Goal: Transaction & Acquisition: Download file/media

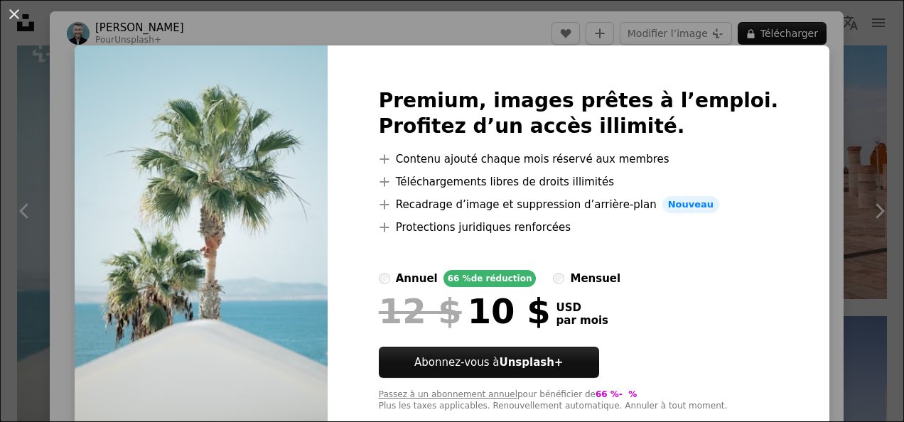
scroll to position [34, 0]
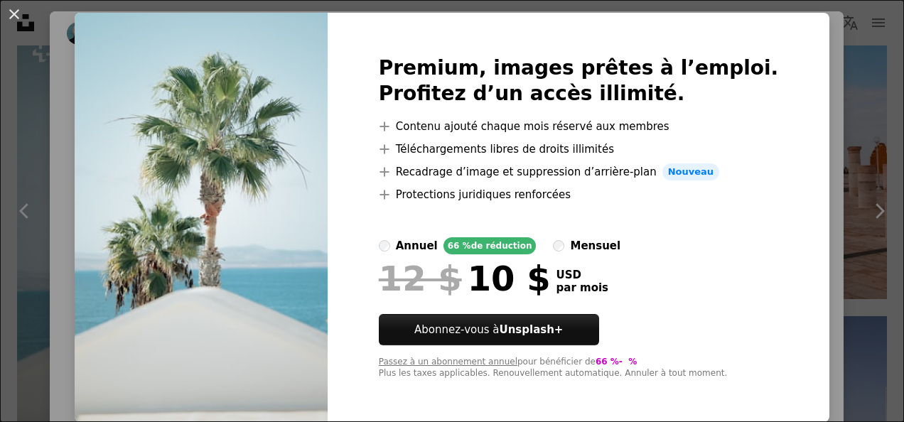
click at [808, 202] on div "An X shape Premium, images prêtes à l’emploi. Profitez d’un accès illimité. A p…" at bounding box center [452, 211] width 904 height 422
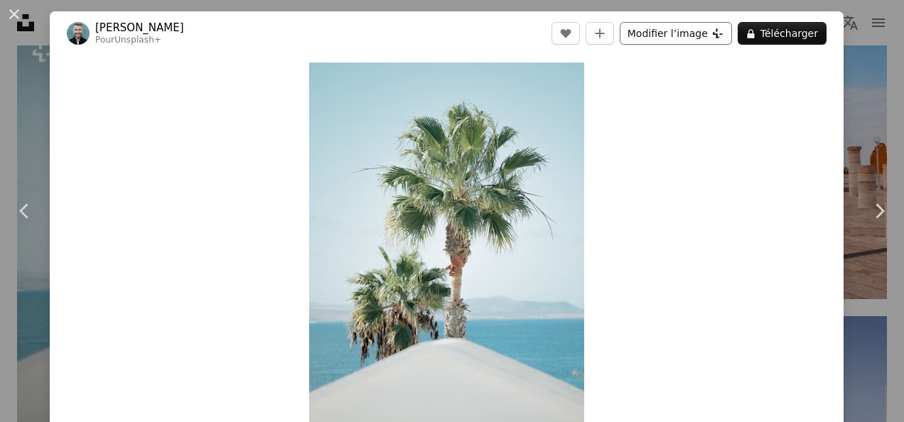
click at [668, 28] on button "Modifier l’image Plus sign for Unsplash+" at bounding box center [675, 33] width 112 height 23
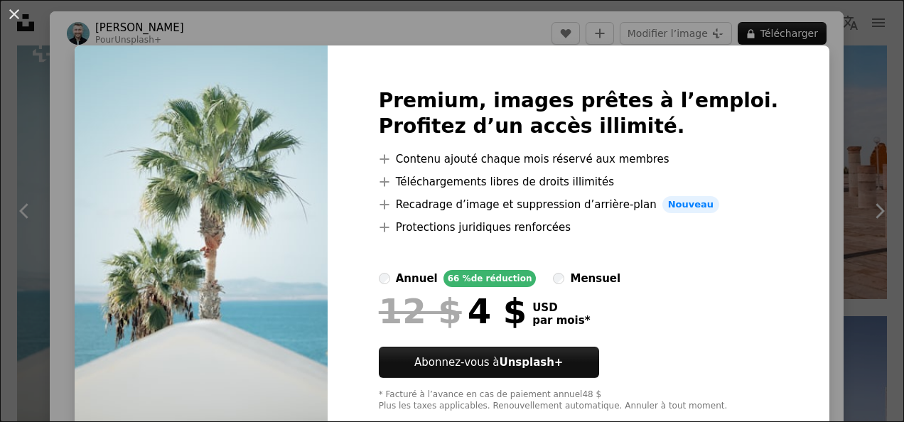
click at [806, 189] on div "An X shape Premium, images prêtes à l’emploi. Profitez d’un accès illimité. A p…" at bounding box center [452, 211] width 904 height 422
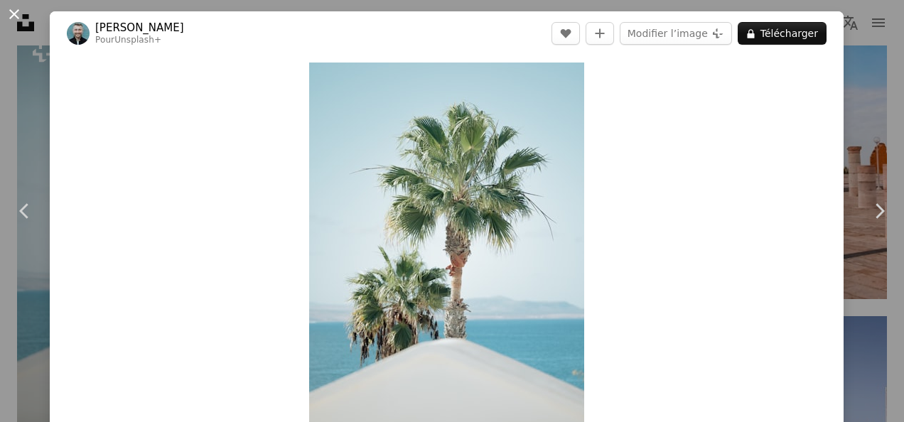
click at [12, 6] on button "An X shape" at bounding box center [14, 14] width 17 height 17
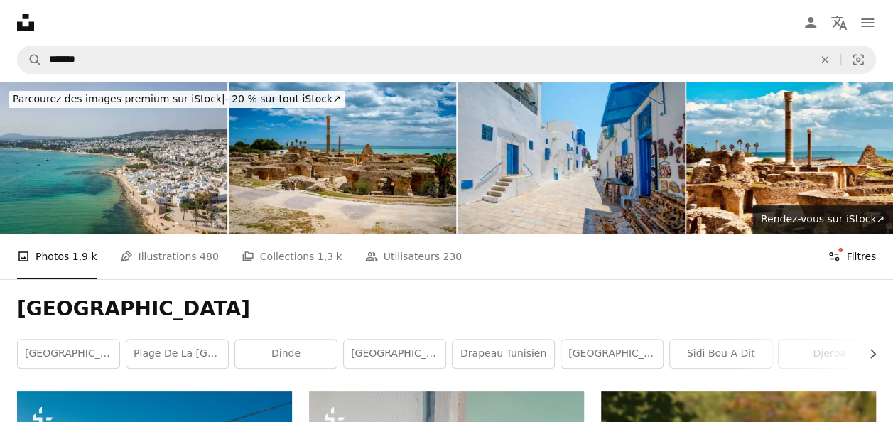
click at [858, 256] on button "Filters Filtres" at bounding box center [852, 256] width 48 height 45
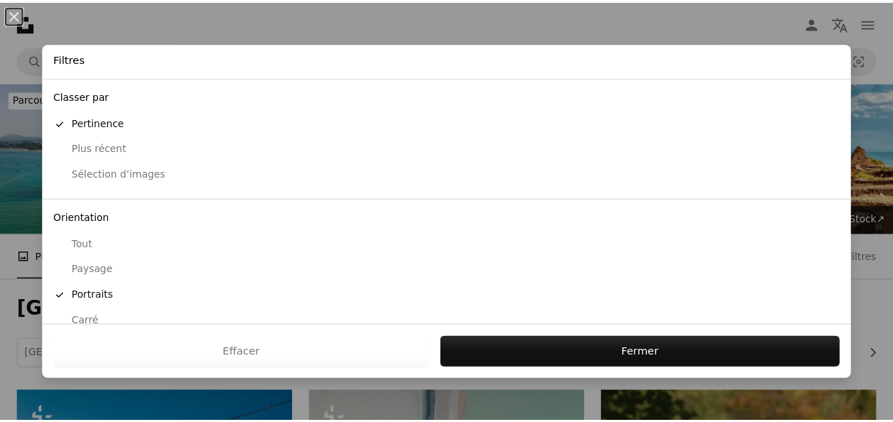
scroll to position [139, 0]
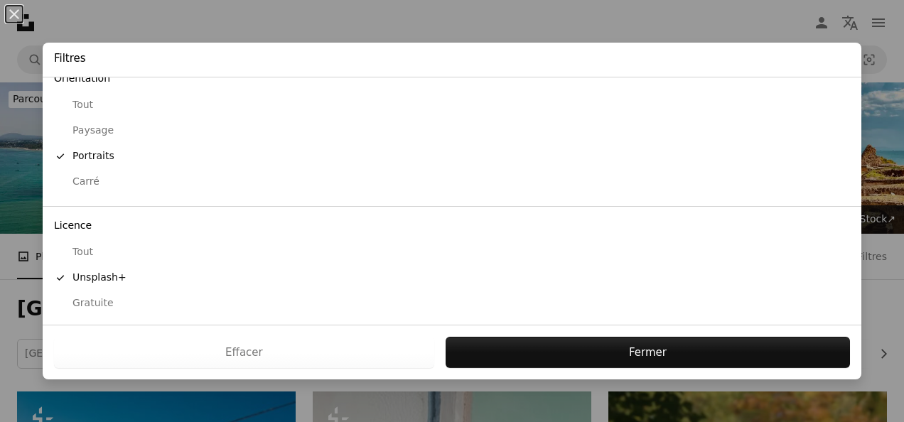
click at [93, 300] on div "Gratuite" at bounding box center [452, 303] width 796 height 14
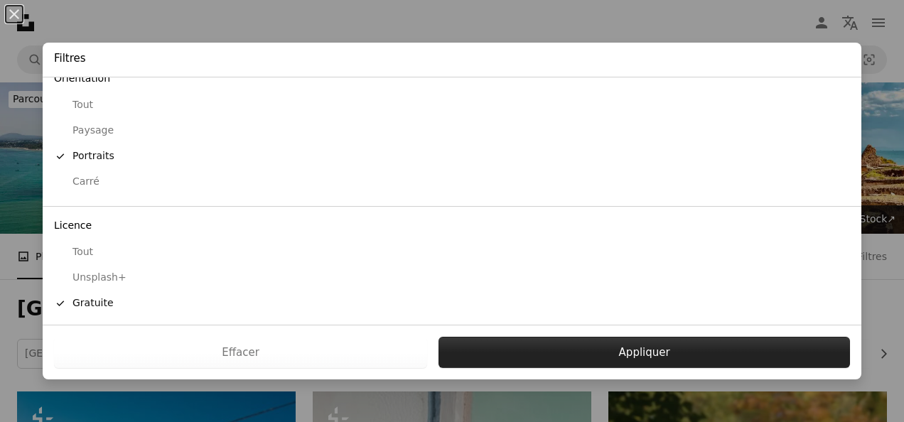
click at [554, 360] on button "Appliquer" at bounding box center [643, 352] width 411 height 31
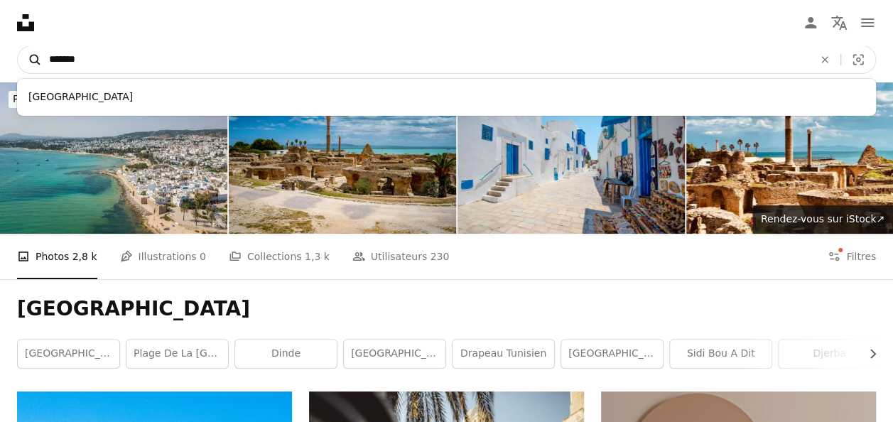
drag, startPoint x: 103, startPoint y: 58, endPoint x: 20, endPoint y: 57, distance: 83.1
click at [20, 57] on form "A magnifying glass ******* [GEOGRAPHIC_DATA] An X shape Visual search" at bounding box center [446, 59] width 859 height 28
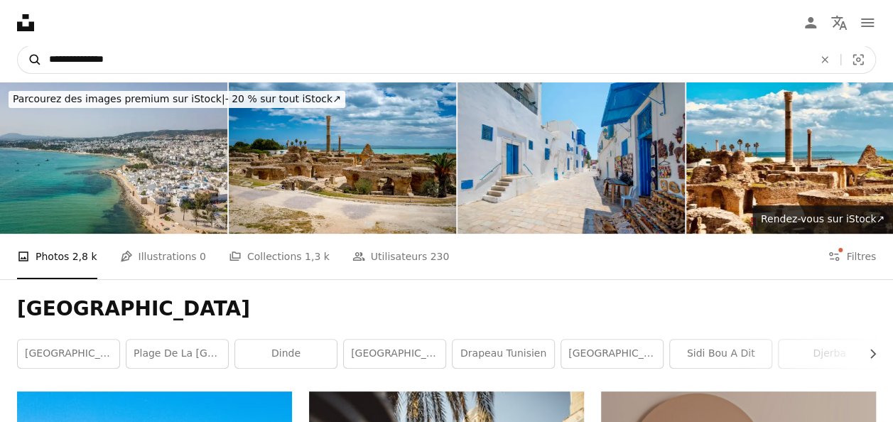
type input "**********"
click button "A magnifying glass" at bounding box center [30, 59] width 24 height 27
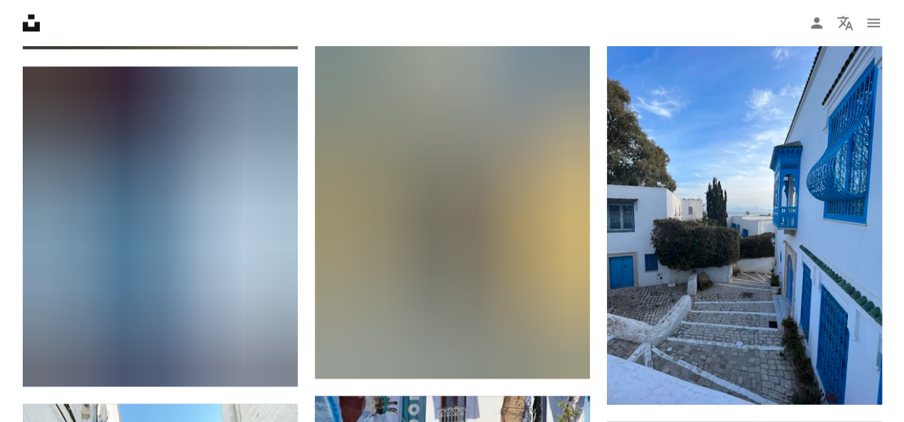
scroll to position [6396, 0]
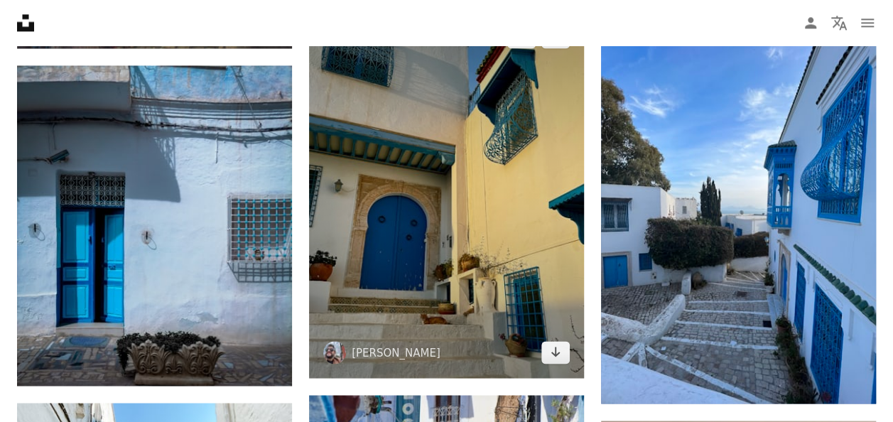
click at [435, 276] on img at bounding box center [446, 194] width 275 height 367
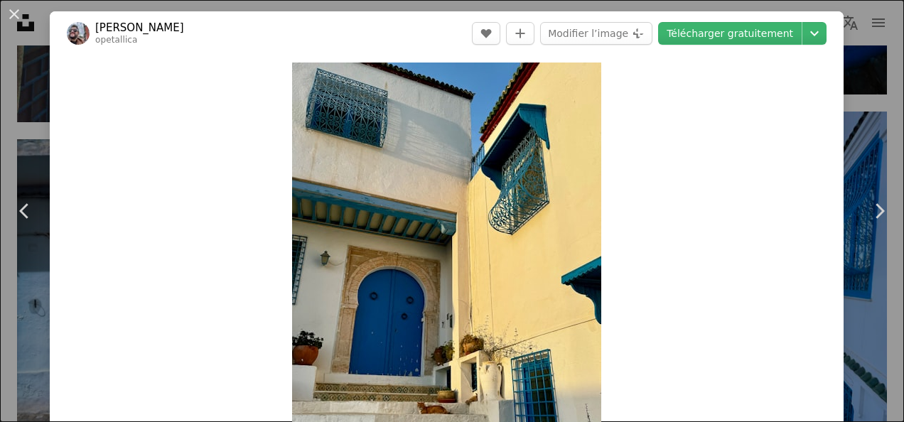
click at [114, 33] on link "[PERSON_NAME]" at bounding box center [139, 28] width 89 height 14
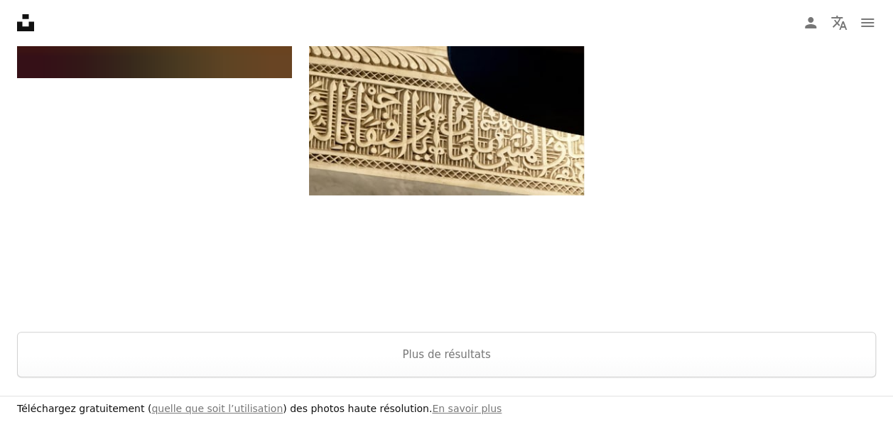
scroll to position [2749, 0]
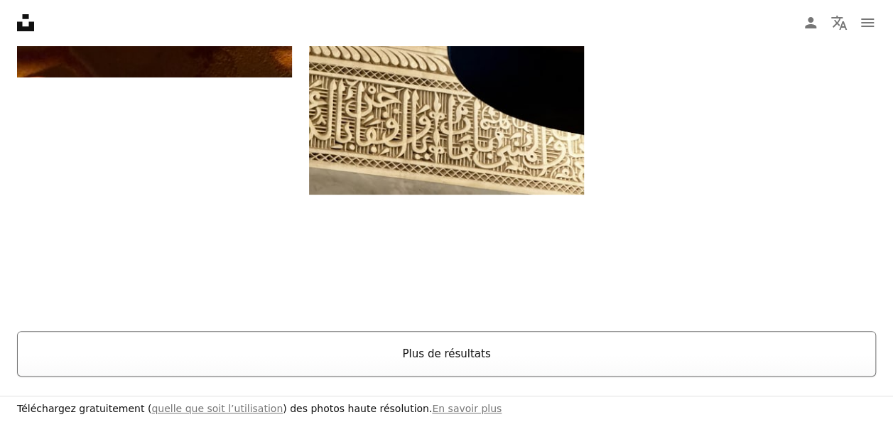
click at [482, 359] on button "Plus de résultats" at bounding box center [446, 353] width 859 height 45
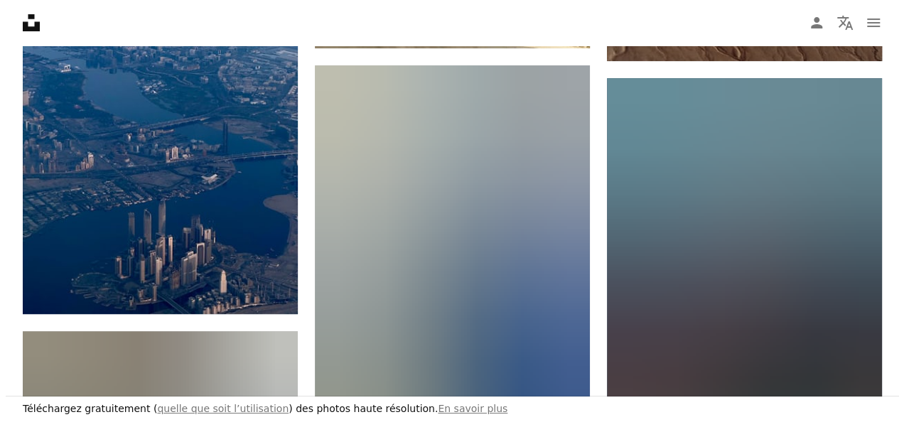
scroll to position [2892, 0]
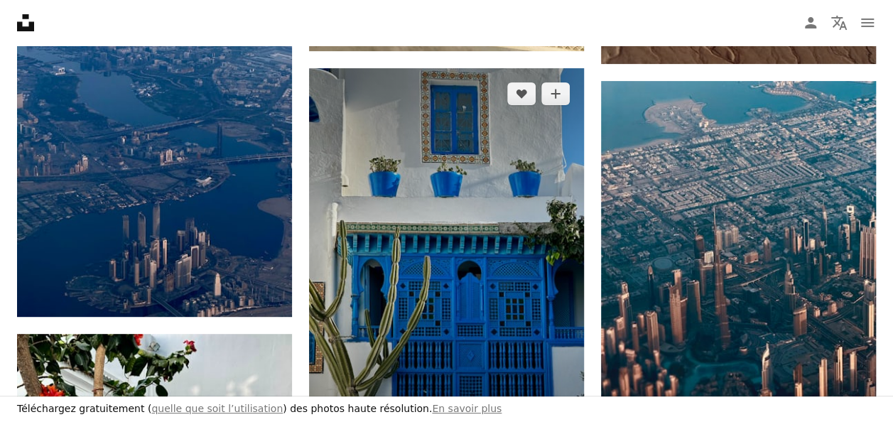
click at [482, 359] on img at bounding box center [446, 251] width 275 height 367
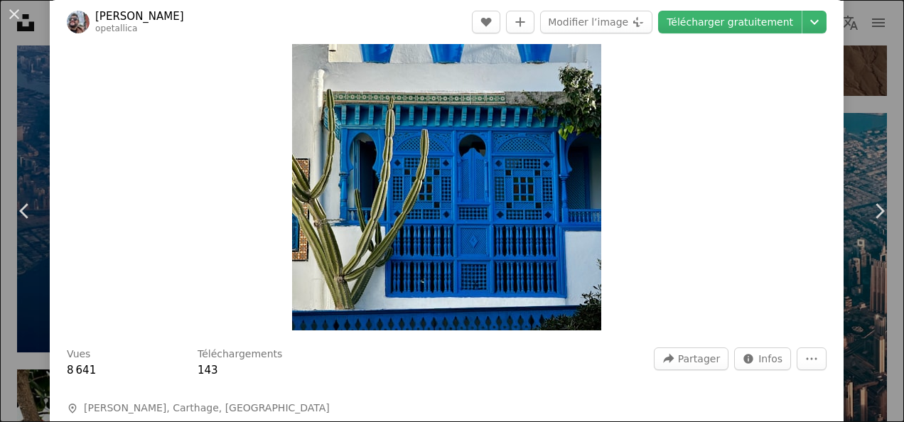
scroll to position [144, 0]
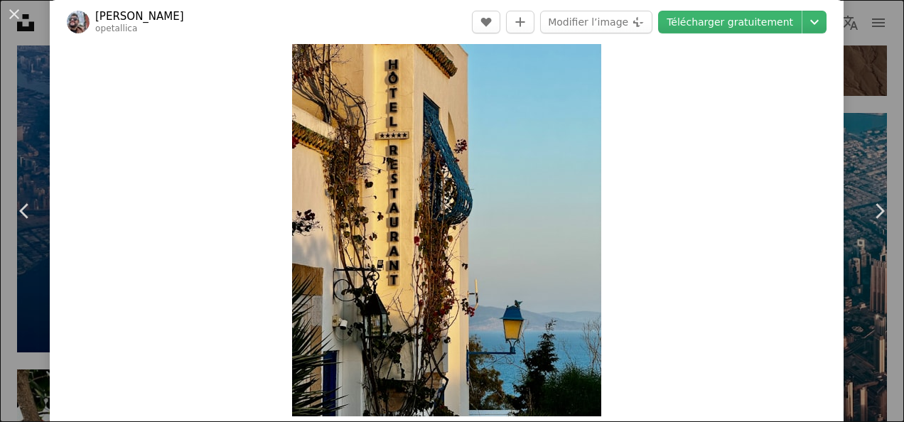
scroll to position [59, 0]
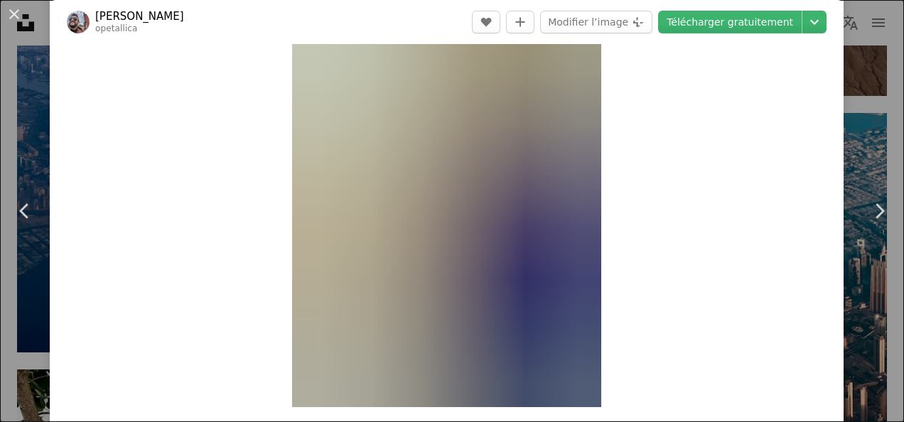
scroll to position [67, 0]
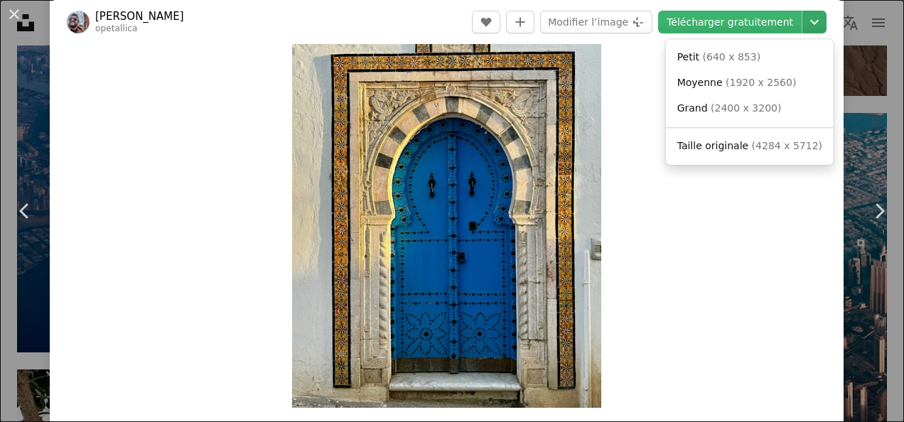
click at [804, 14] on icon "Chevron down" at bounding box center [814, 21] width 23 height 17
click at [750, 139] on link "Taille originale ( 4284 x 5712 )" at bounding box center [749, 147] width 156 height 26
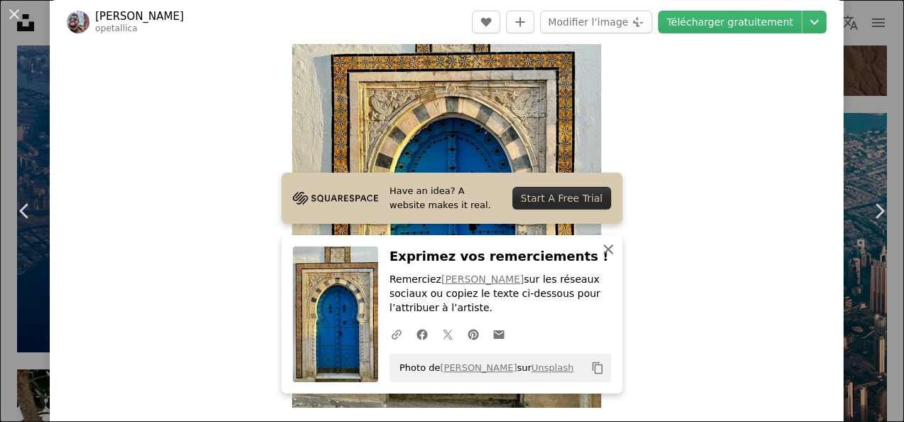
click at [606, 244] on icon "An X shape" at bounding box center [608, 249] width 17 height 17
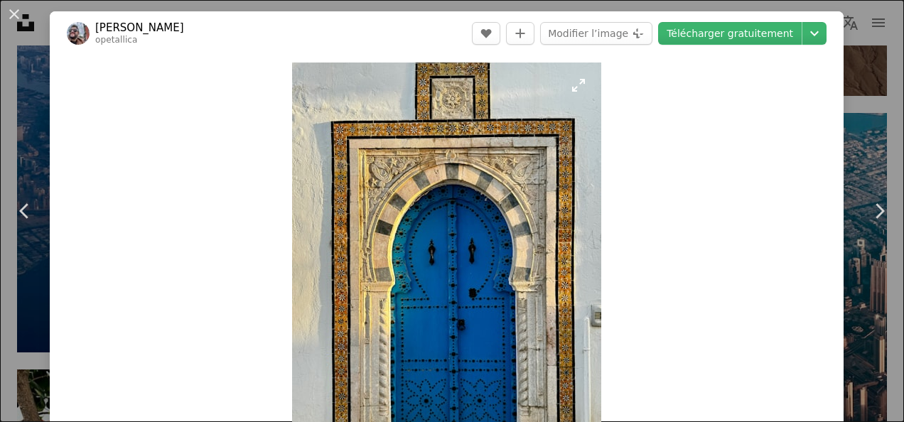
click at [592, 182] on img "Zoom sur cette image" at bounding box center [446, 269] width 309 height 412
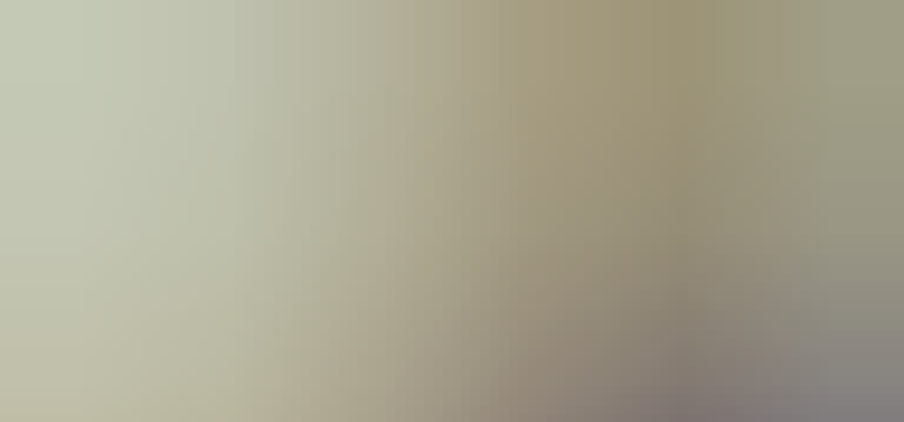
scroll to position [378, 0]
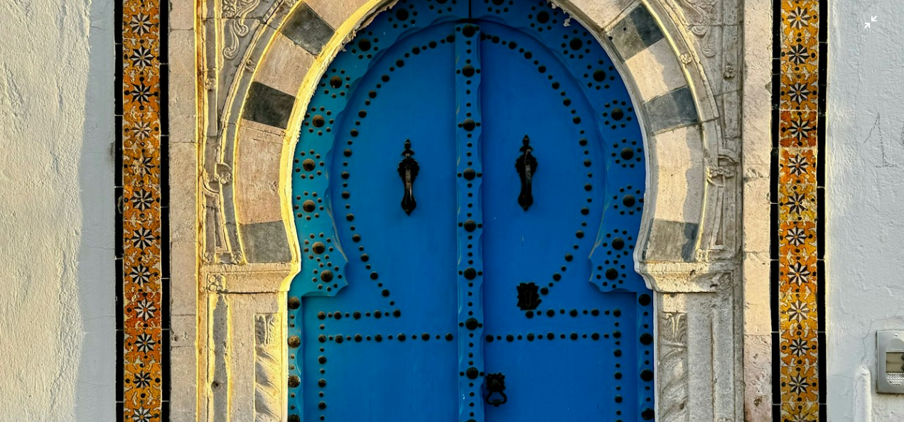
click at [592, 182] on img "Zoom arrière sur cette image" at bounding box center [451, 224] width 905 height 1207
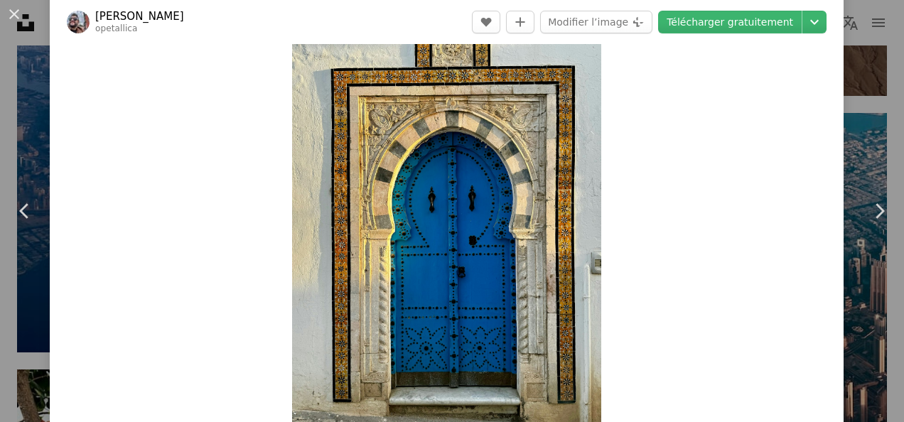
click at [592, 182] on img "Zoom sur cette image" at bounding box center [446, 216] width 309 height 412
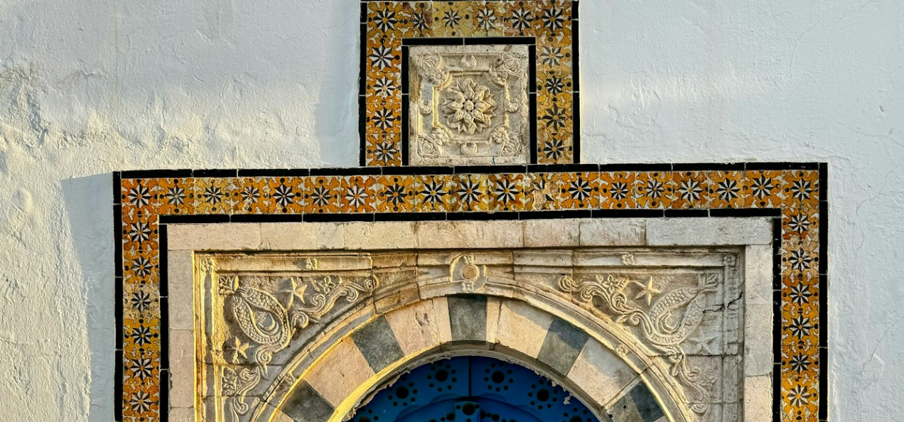
scroll to position [378, 0]
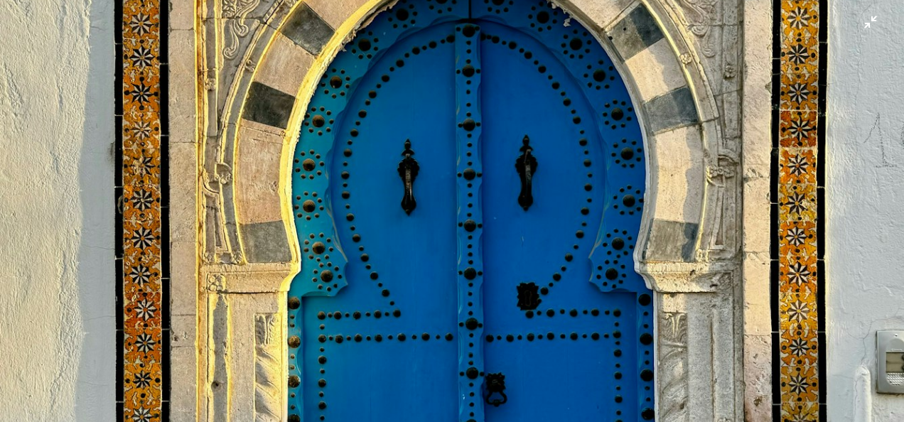
click at [592, 182] on img "Zoom arrière sur cette image" at bounding box center [451, 224] width 905 height 1207
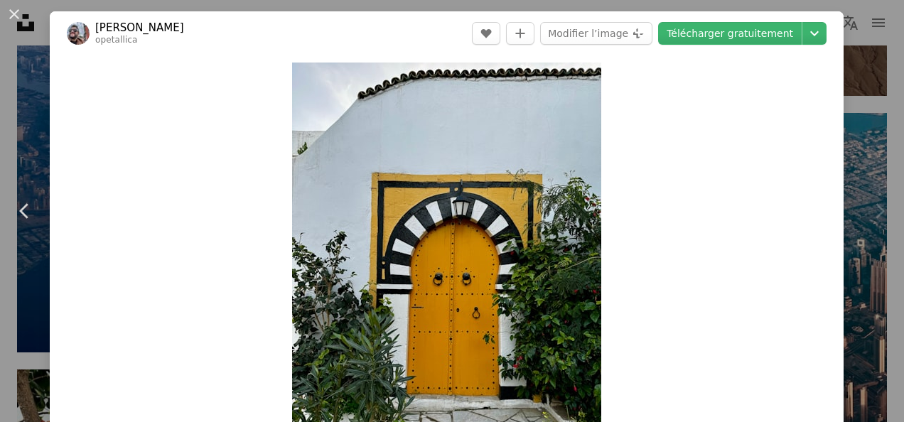
click at [759, 229] on div "Zoom in" at bounding box center [447, 268] width 794 height 426
click at [859, 58] on div "An X shape Chevron left Chevron right [PERSON_NAME] opetallica A heart A plus s…" at bounding box center [452, 211] width 904 height 422
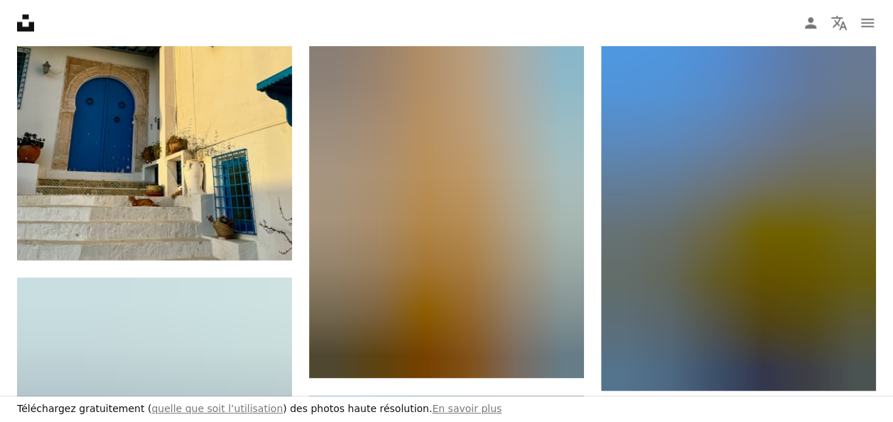
scroll to position [3720, 0]
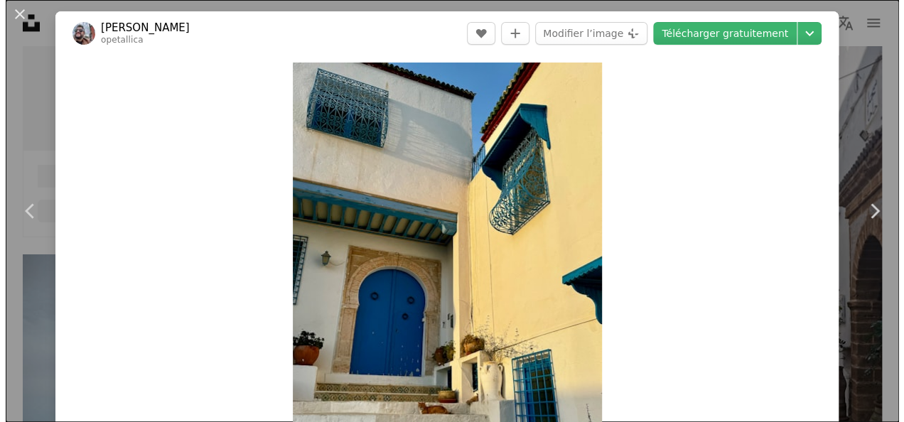
scroll to position [6396, 0]
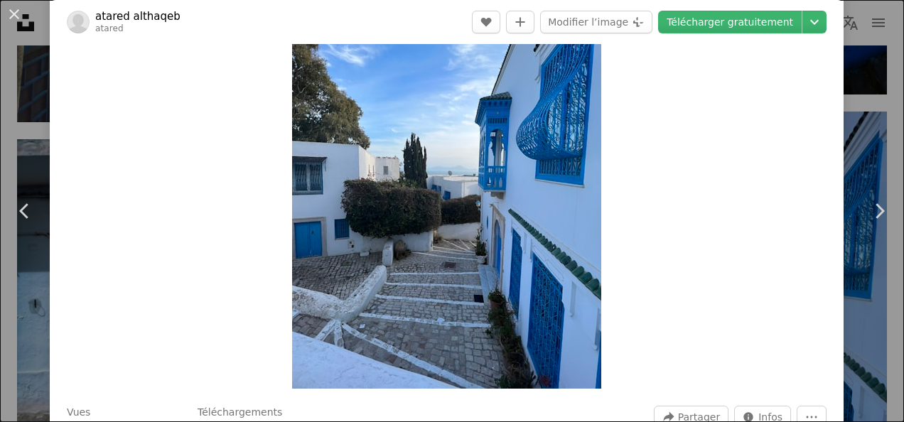
scroll to position [78, 0]
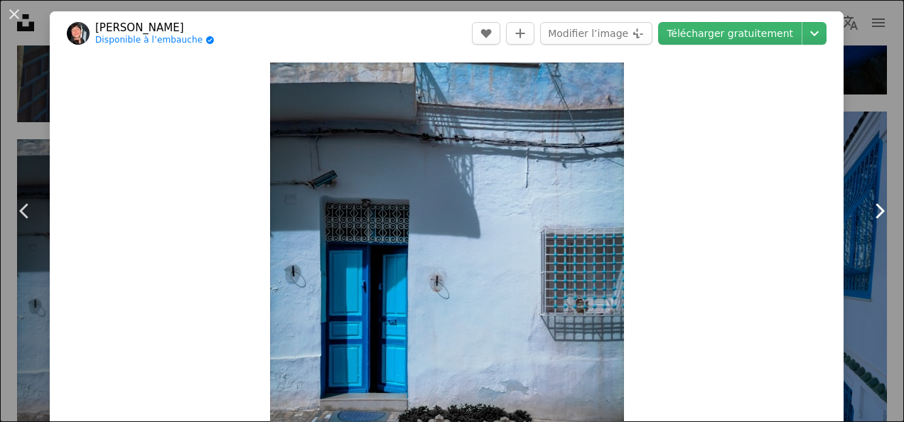
click at [875, 204] on icon "Chevron right" at bounding box center [878, 211] width 23 height 23
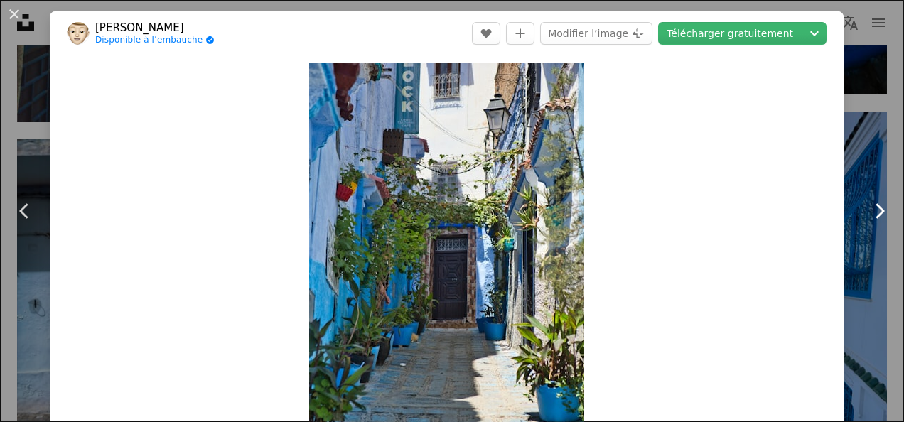
click at [867, 210] on icon "Chevron right" at bounding box center [878, 211] width 23 height 23
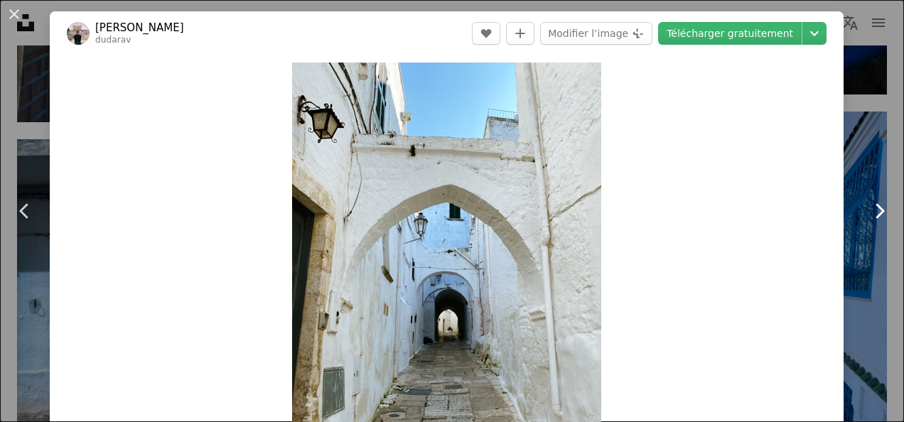
click at [867, 210] on icon "Chevron right" at bounding box center [878, 211] width 23 height 23
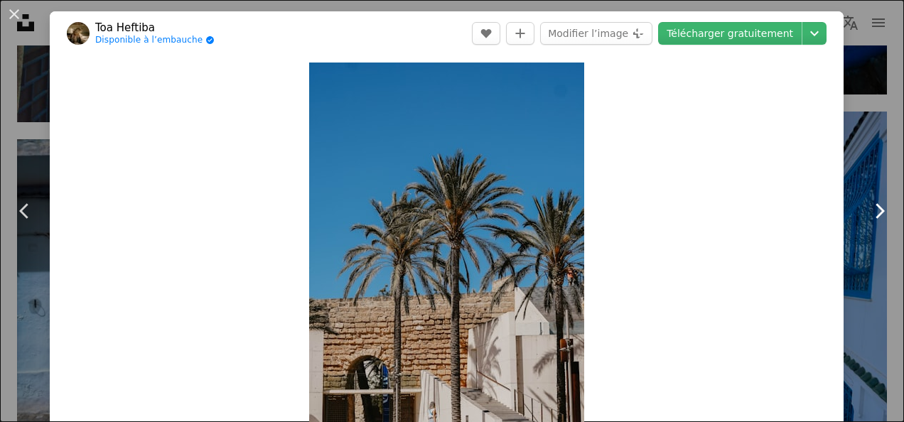
click at [867, 210] on icon "Chevron right" at bounding box center [878, 211] width 23 height 23
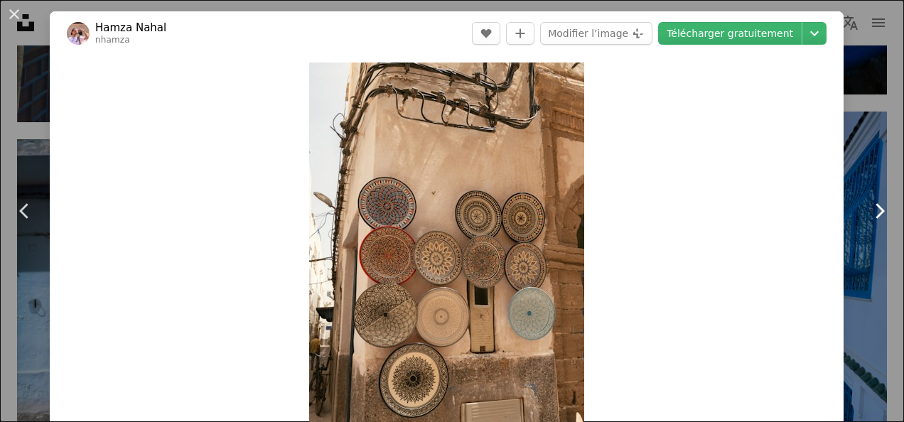
click at [867, 210] on icon "Chevron right" at bounding box center [878, 211] width 23 height 23
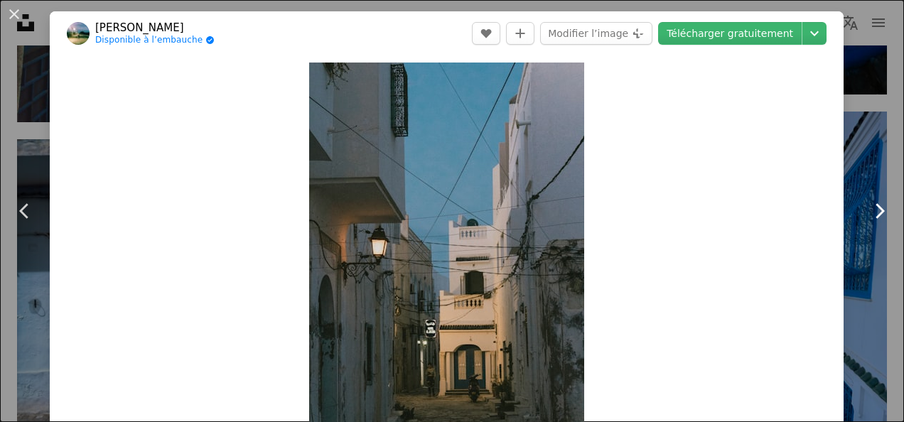
click at [867, 210] on icon "Chevron right" at bounding box center [878, 211] width 23 height 23
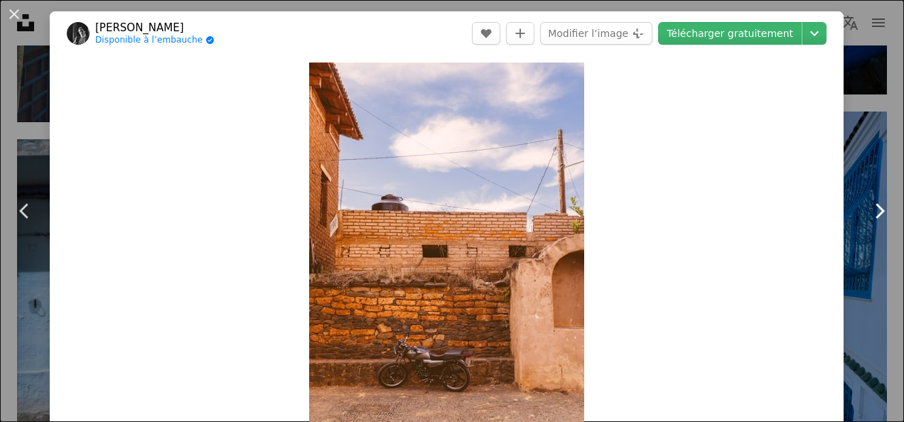
click at [875, 212] on icon at bounding box center [879, 210] width 9 height 15
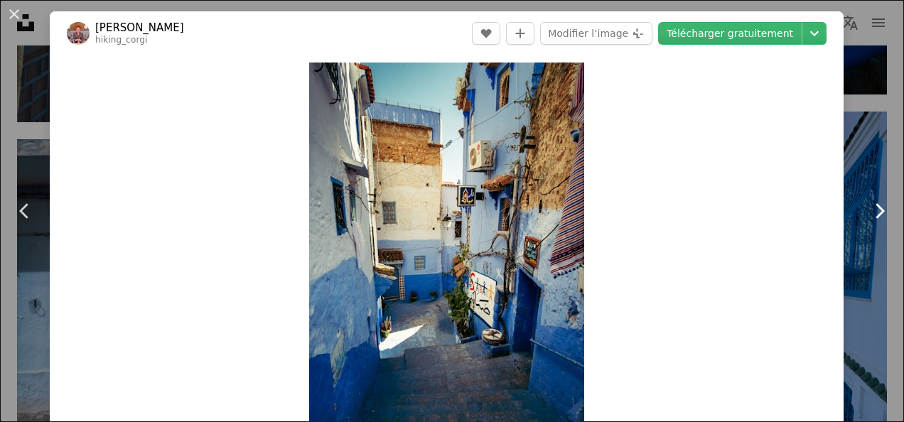
click at [875, 212] on icon at bounding box center [879, 210] width 9 height 15
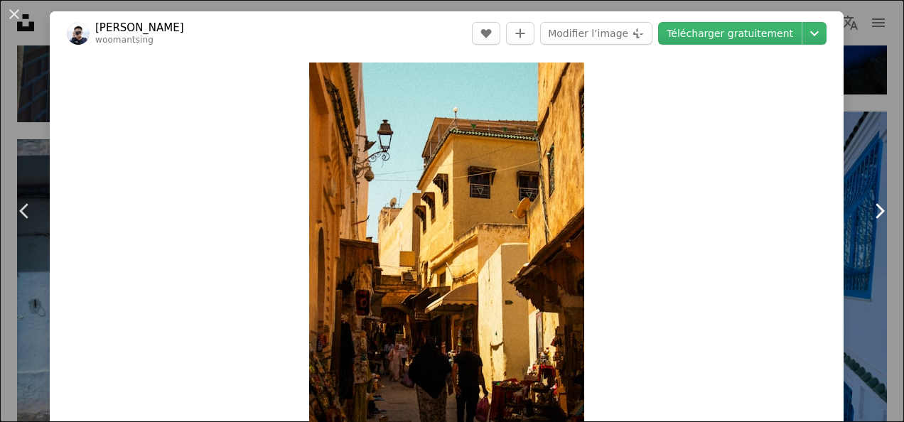
click at [875, 212] on icon at bounding box center [879, 210] width 9 height 15
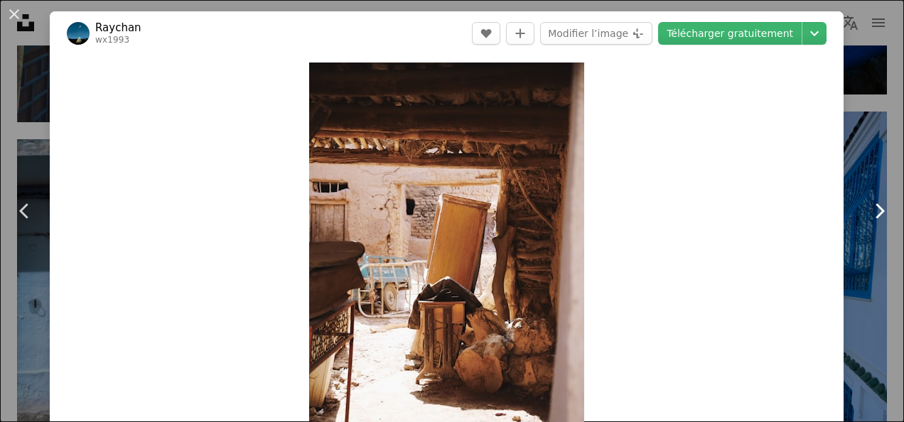
click at [875, 212] on icon at bounding box center [879, 210] width 9 height 15
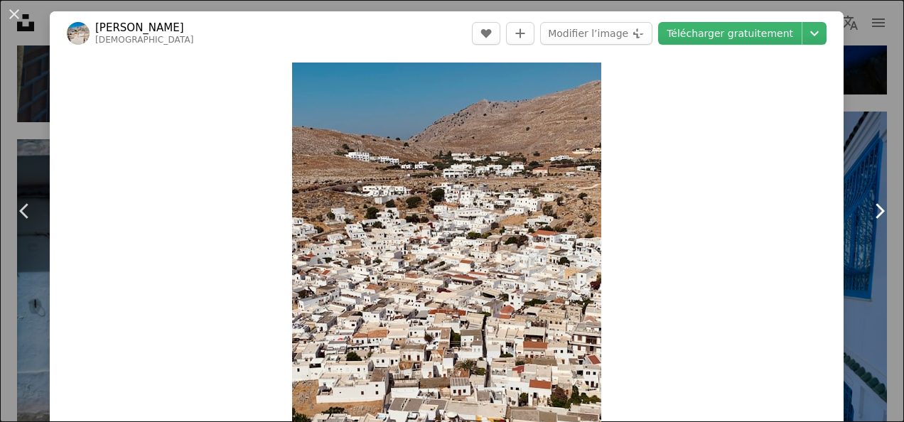
click at [875, 212] on icon at bounding box center [879, 210] width 9 height 15
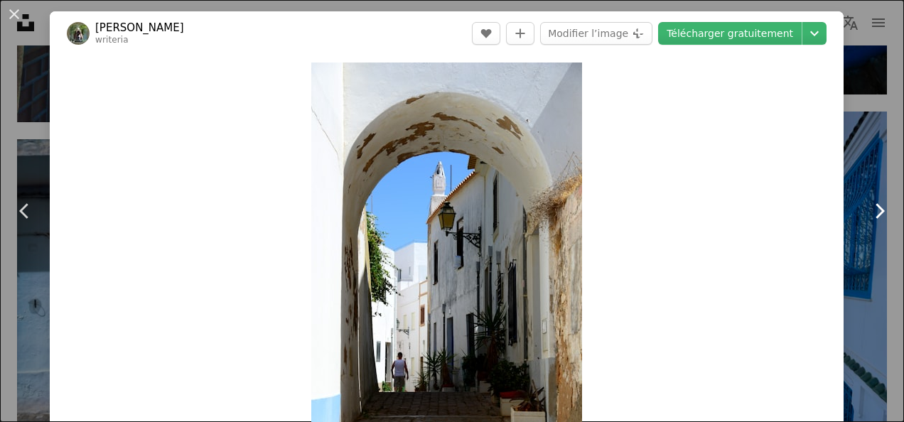
click at [875, 212] on icon at bounding box center [879, 210] width 9 height 15
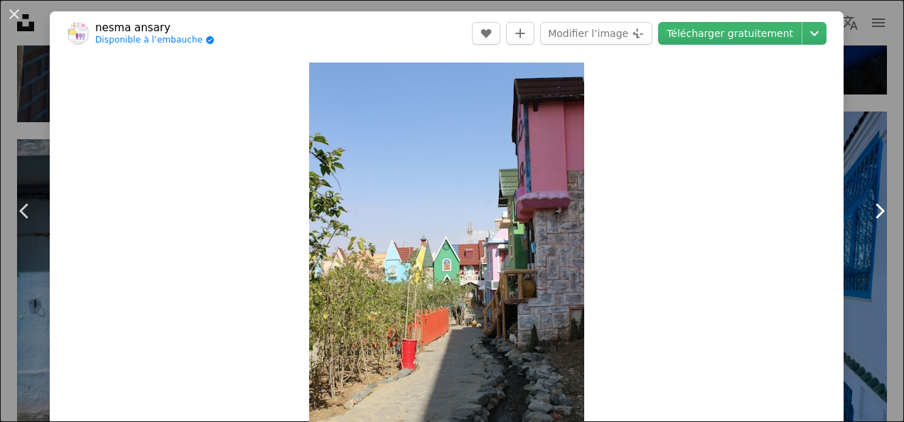
click at [875, 212] on icon at bounding box center [879, 210] width 9 height 15
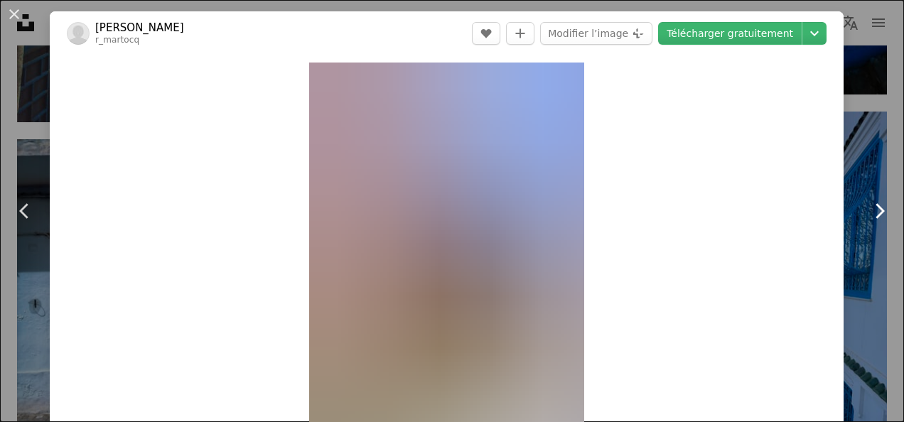
click at [875, 212] on icon at bounding box center [879, 210] width 9 height 15
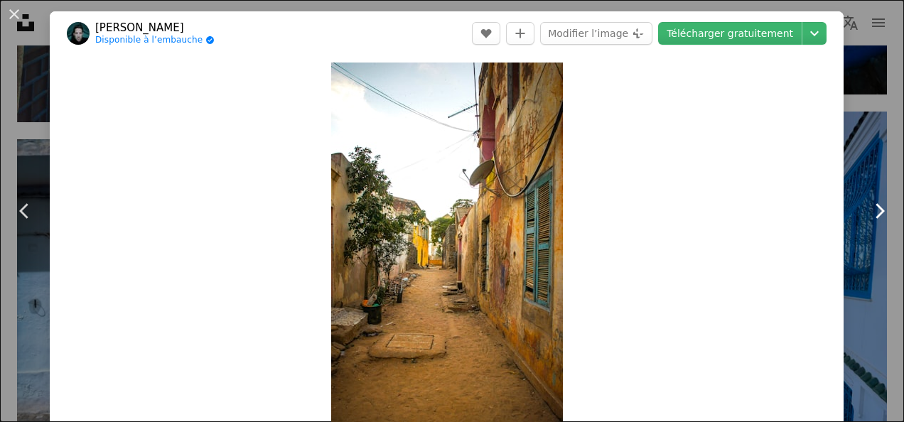
click at [875, 212] on icon at bounding box center [879, 210] width 9 height 15
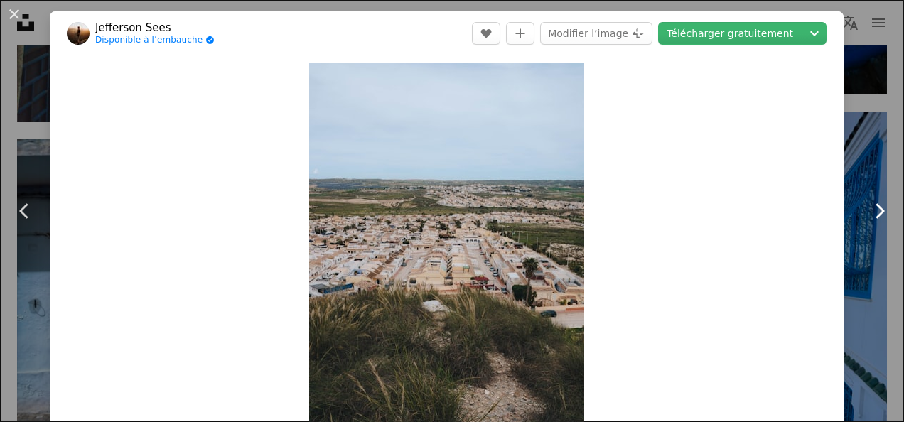
click at [875, 212] on icon at bounding box center [879, 210] width 9 height 15
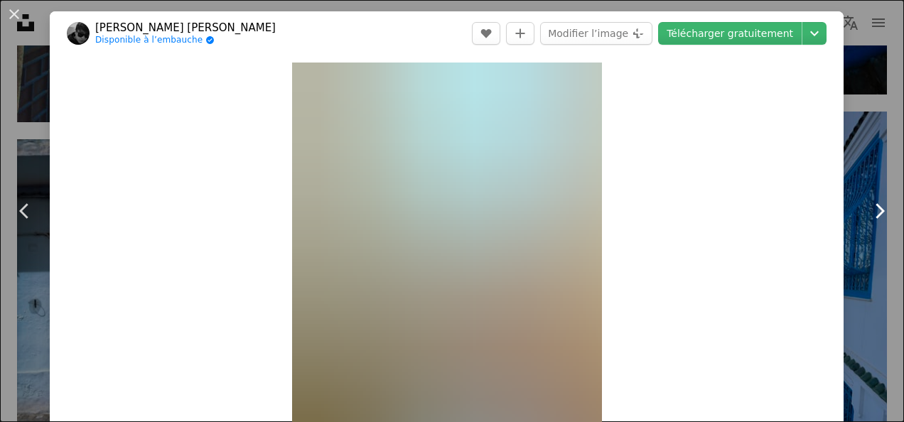
click at [875, 212] on icon at bounding box center [879, 210] width 9 height 15
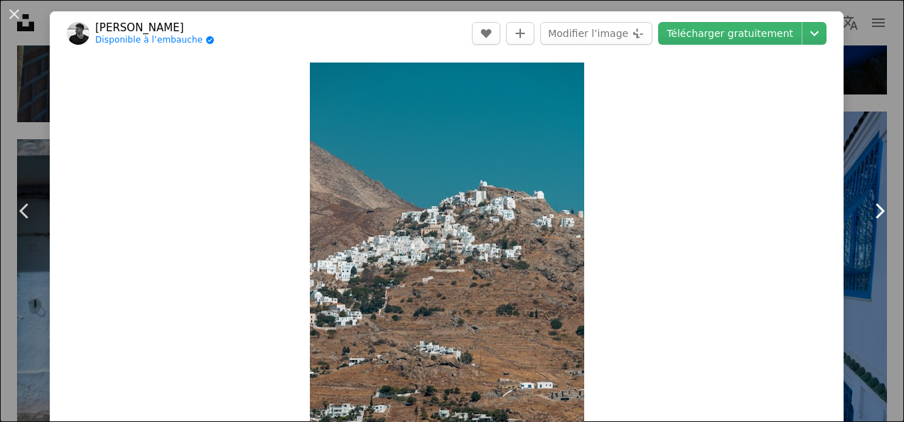
click at [875, 208] on icon at bounding box center [879, 210] width 9 height 15
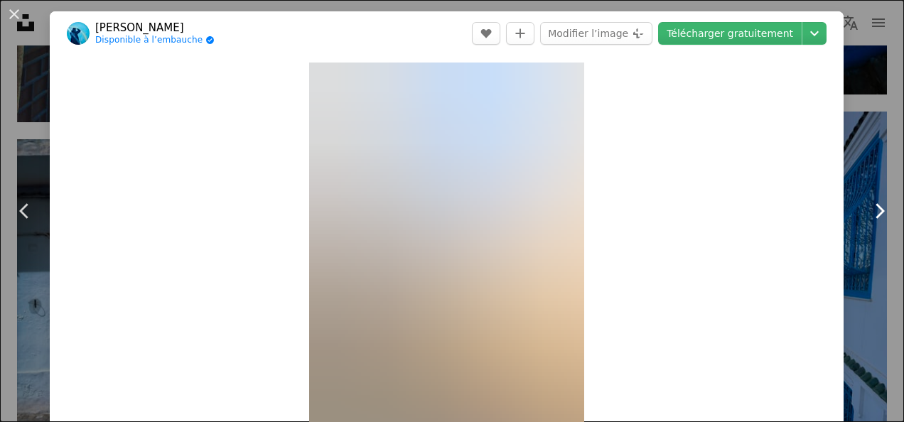
click at [875, 212] on icon at bounding box center [879, 210] width 9 height 15
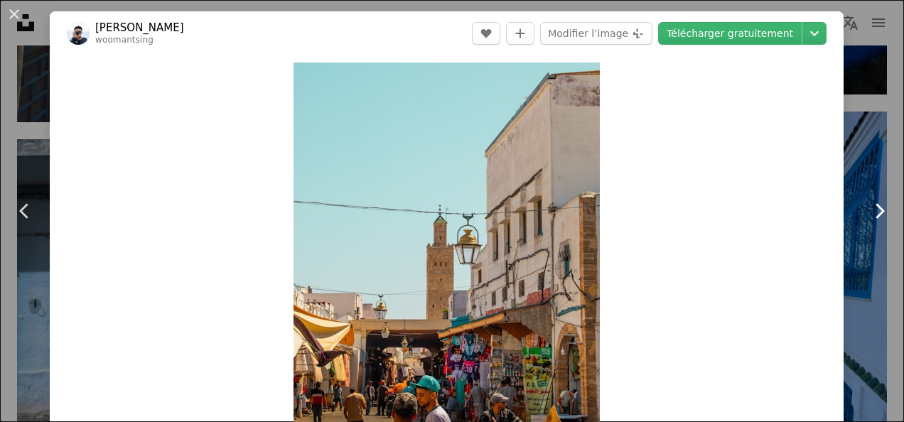
click at [875, 212] on icon at bounding box center [879, 210] width 9 height 15
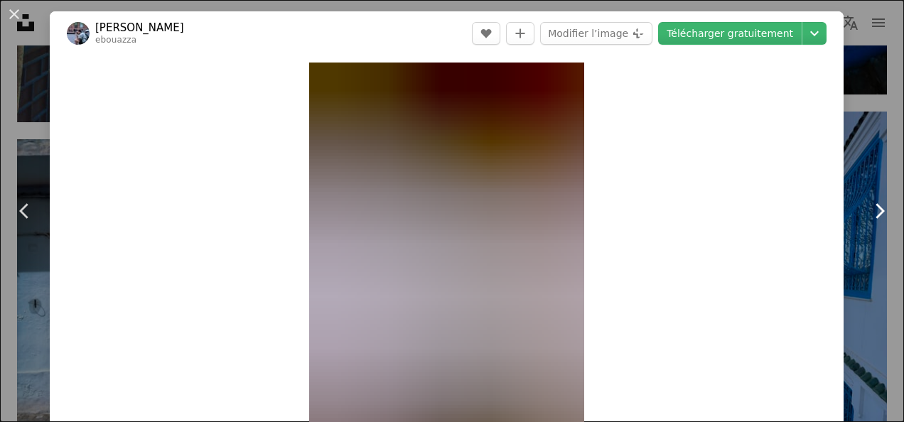
click at [875, 212] on icon at bounding box center [879, 210] width 9 height 15
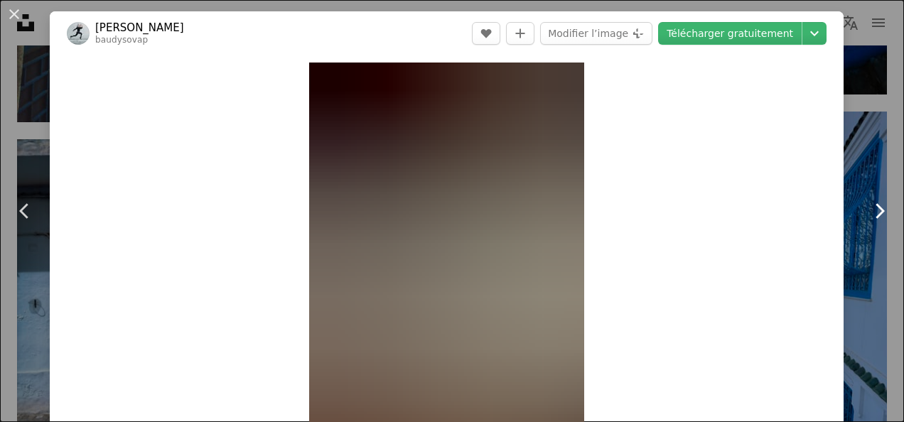
click at [875, 212] on icon at bounding box center [879, 210] width 9 height 15
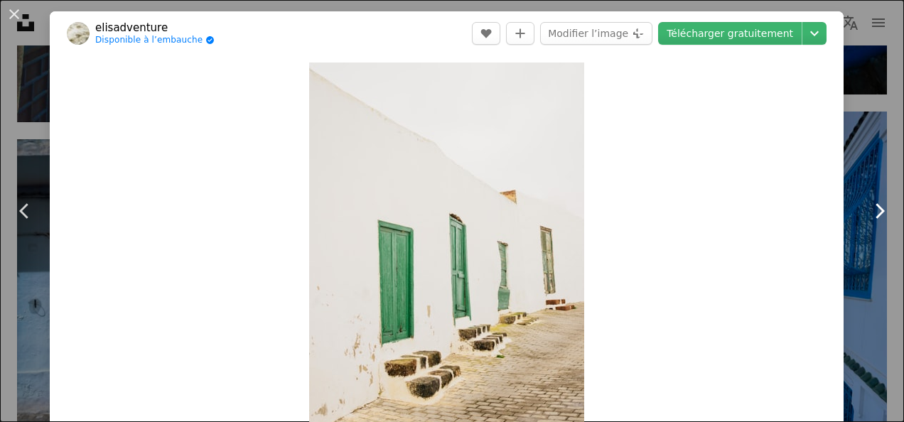
click at [875, 212] on icon at bounding box center [879, 210] width 9 height 15
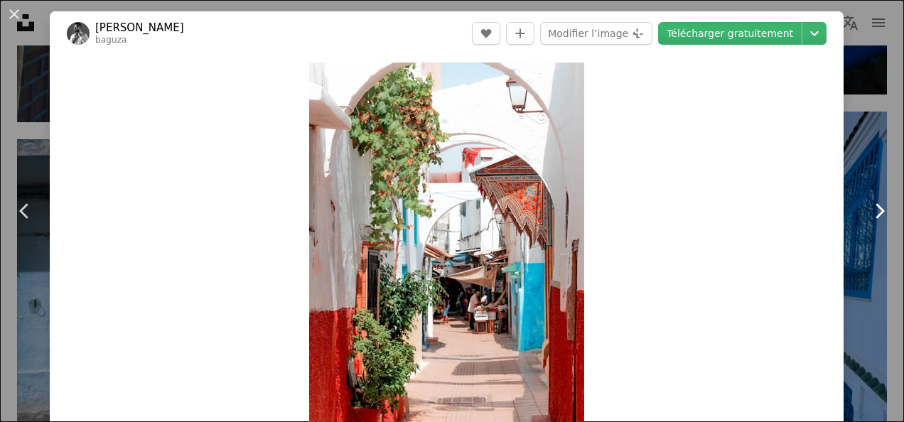
click at [875, 212] on icon at bounding box center [879, 210] width 9 height 15
